Goal: Transaction & Acquisition: Purchase product/service

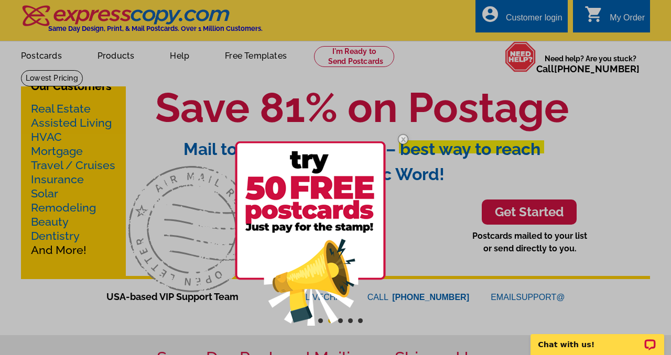
click at [355, 170] on img at bounding box center [310, 234] width 151 height 184
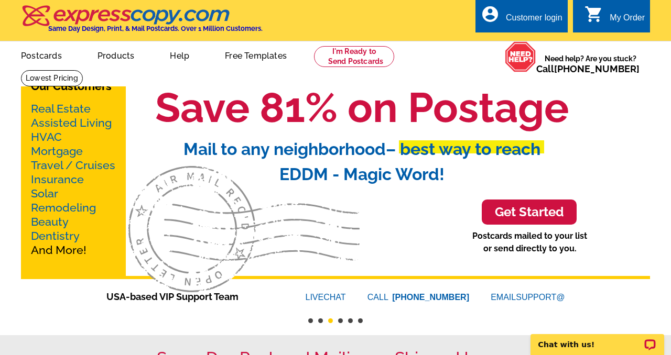
click at [64, 146] on link "Mortgage" at bounding box center [57, 151] width 52 height 13
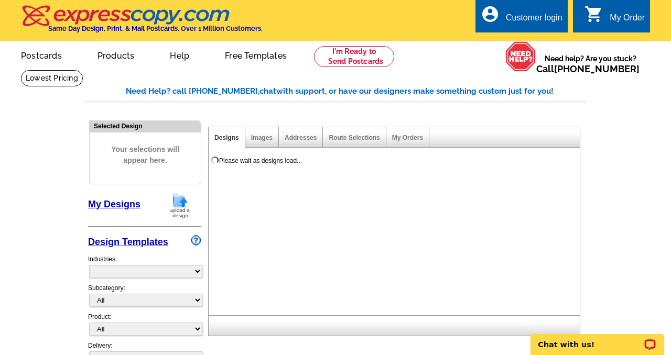
select select "774"
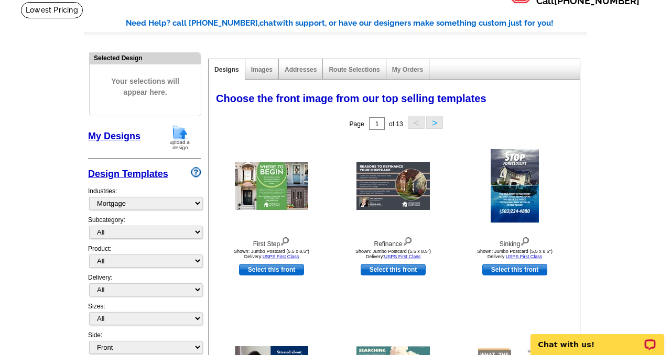
scroll to position [130, 0]
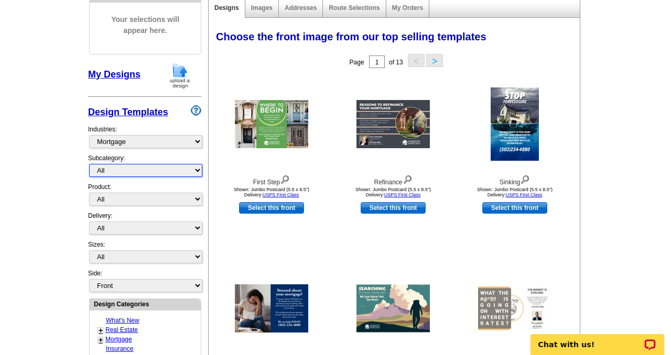
click at [159, 172] on select "All Distressed Homeowners Lending Refinance Seminars" at bounding box center [145, 170] width 113 height 13
select select "1169"
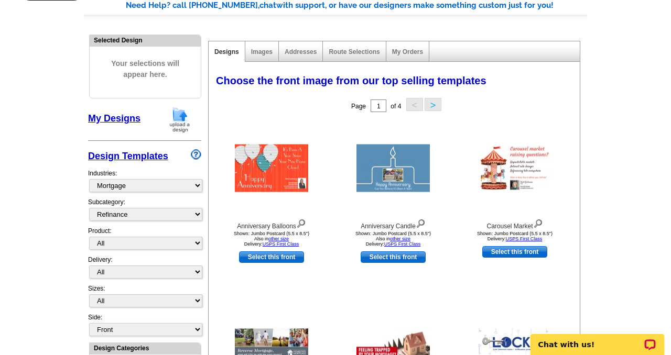
scroll to position [121, 0]
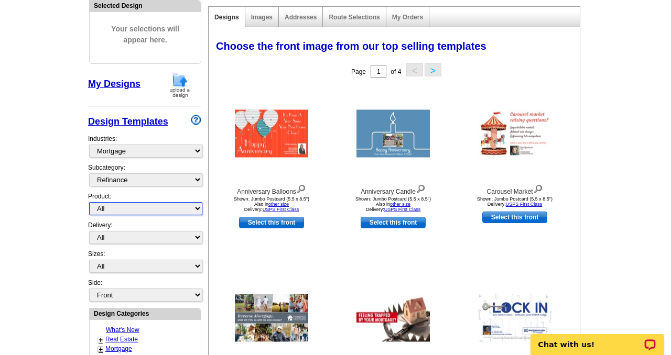
click at [123, 207] on select "All Postcards Letters and flyers Business Cards Door Hangers Greeting Cards" at bounding box center [145, 208] width 113 height 13
select select "1"
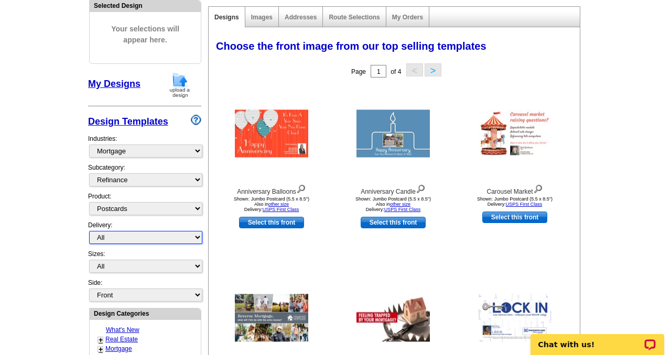
click at [123, 235] on select "All First Class Mail Shipped to Me EDDM Save 66% on Postage" at bounding box center [145, 237] width 113 height 13
select select "1"
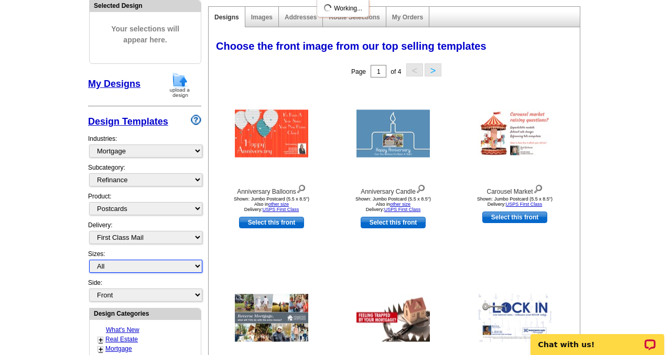
click at [124, 265] on select "All Jumbo Postcard (5.5" x 8.5") Regular Postcard (4.25" x 5.6") Panoramic Post…" at bounding box center [145, 266] width 113 height 13
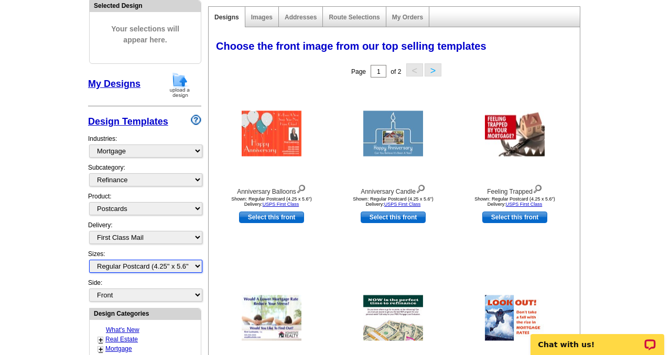
click at [132, 271] on select "All Jumbo Postcard (5.5" x 8.5") Regular Postcard (4.25" x 5.6") Panoramic Post…" at bounding box center [145, 266] width 113 height 13
select select "2"
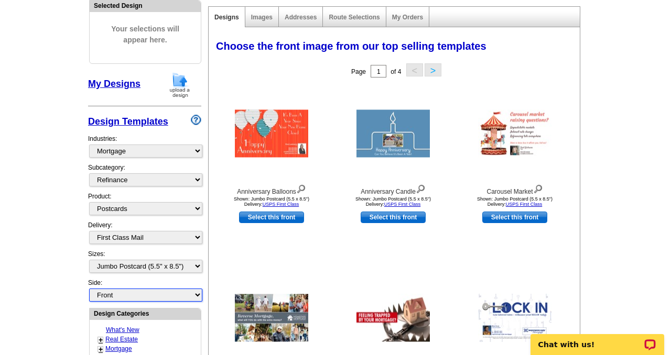
click at [127, 297] on select "Front Back" at bounding box center [145, 295] width 113 height 13
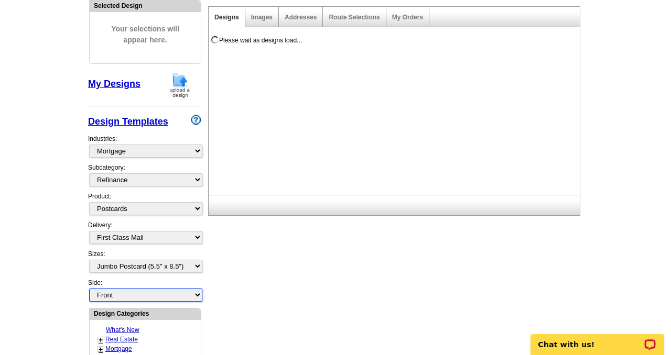
select select "front"
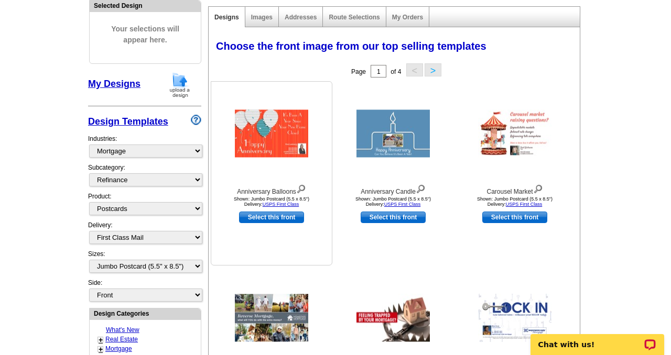
click at [292, 133] on img at bounding box center [271, 134] width 73 height 48
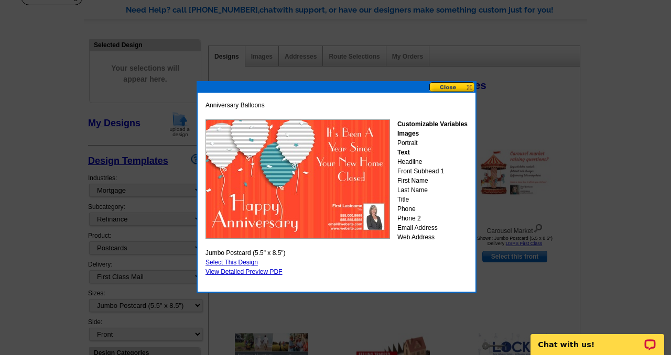
scroll to position [59, 0]
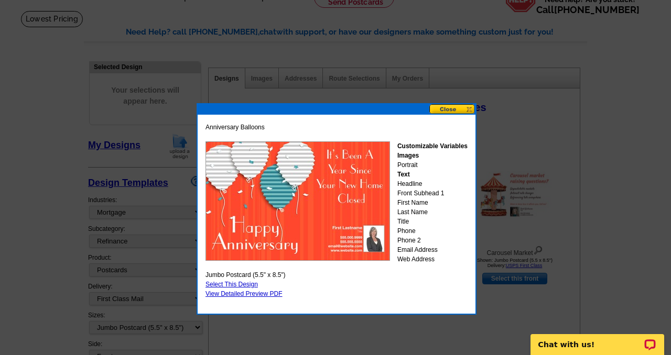
click at [445, 110] on button at bounding box center [452, 109] width 46 height 10
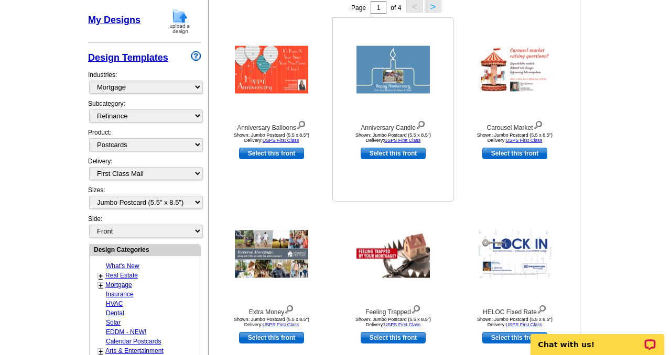
scroll to position [154, 0]
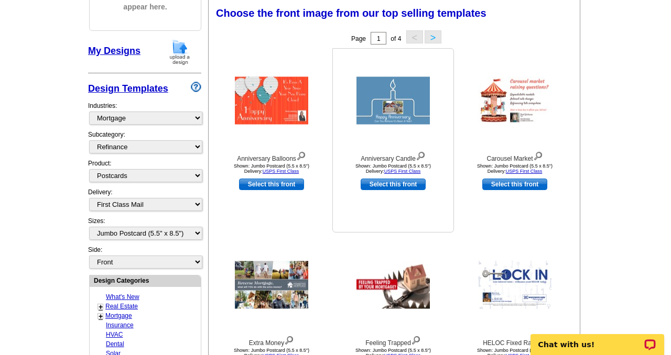
click at [390, 112] on img at bounding box center [392, 101] width 73 height 48
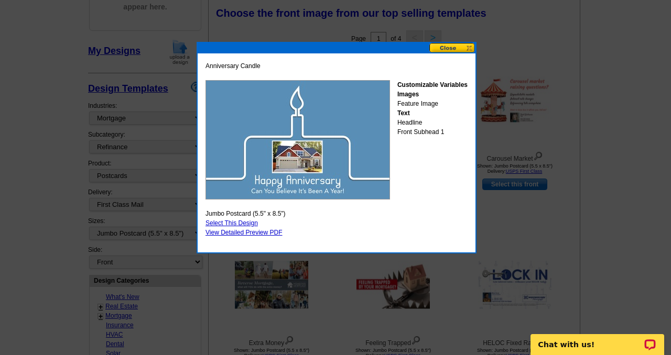
click at [461, 44] on button at bounding box center [452, 48] width 46 height 10
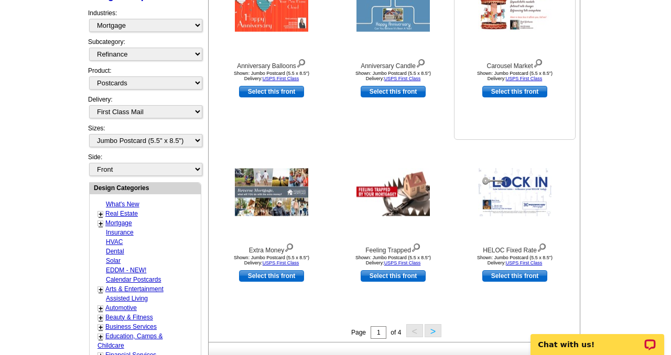
scroll to position [266, 0]
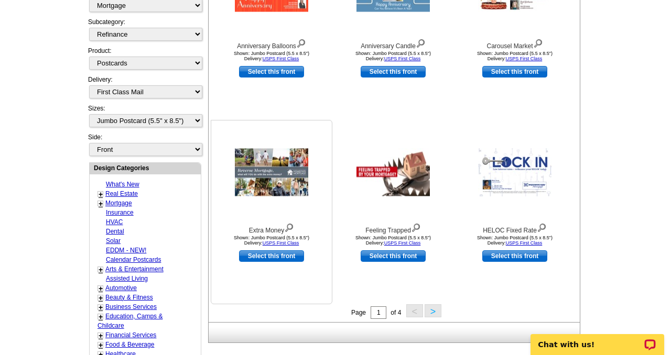
click at [291, 170] on img at bounding box center [271, 173] width 73 height 48
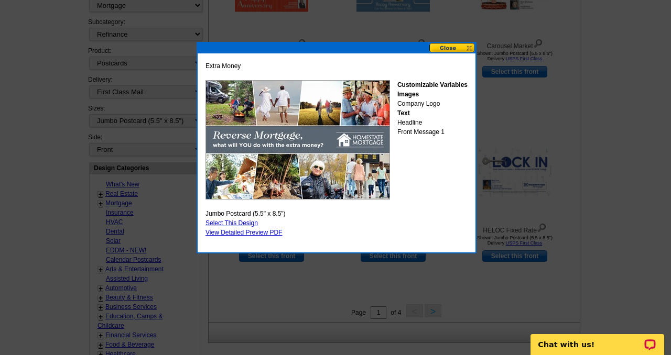
click at [450, 46] on button at bounding box center [452, 48] width 46 height 10
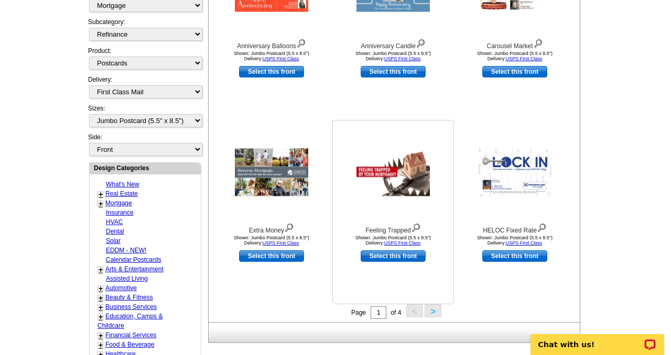
click at [407, 177] on img at bounding box center [392, 173] width 73 height 48
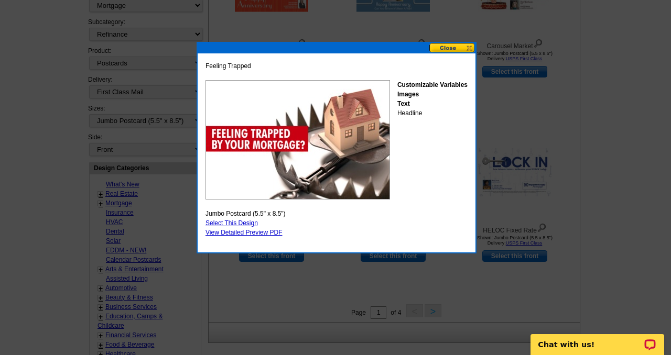
click at [449, 47] on button at bounding box center [452, 48] width 46 height 10
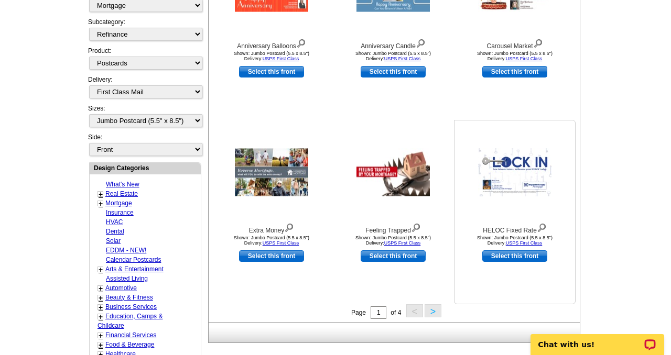
click at [509, 165] on img at bounding box center [514, 172] width 73 height 48
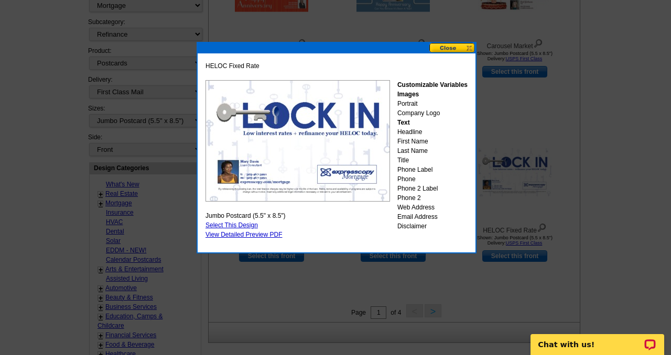
click at [162, 69] on div at bounding box center [335, 45] width 671 height 622
click at [448, 47] on button at bounding box center [452, 48] width 46 height 10
